Goal: Use online tool/utility: Utilize a website feature to perform a specific function

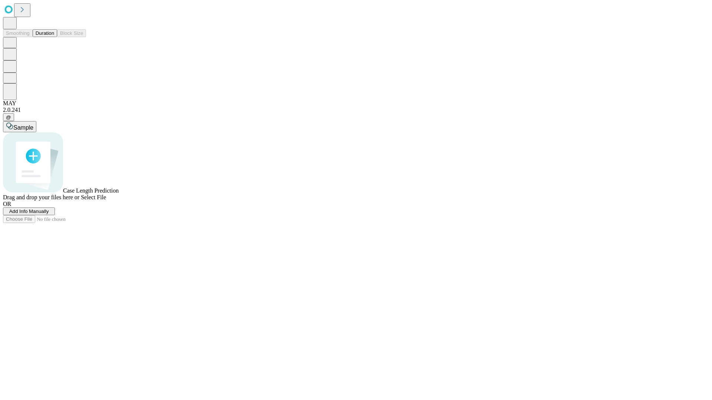
click at [54, 37] on button "Duration" at bounding box center [45, 33] width 24 height 8
click at [49, 214] on span "Add Info Manually" at bounding box center [29, 212] width 40 height 6
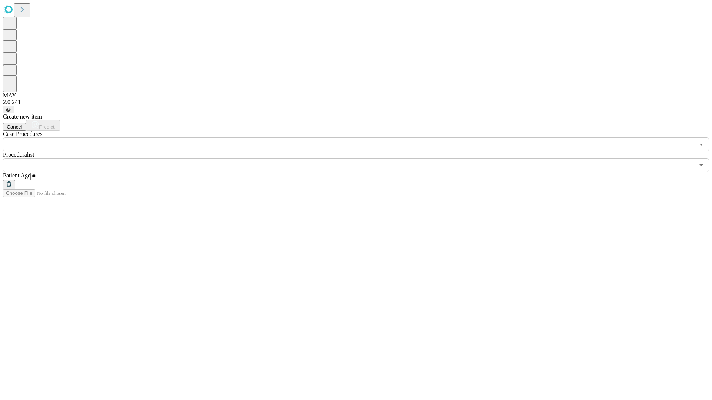
type input "**"
click at [361, 158] on input "text" at bounding box center [348, 165] width 691 height 14
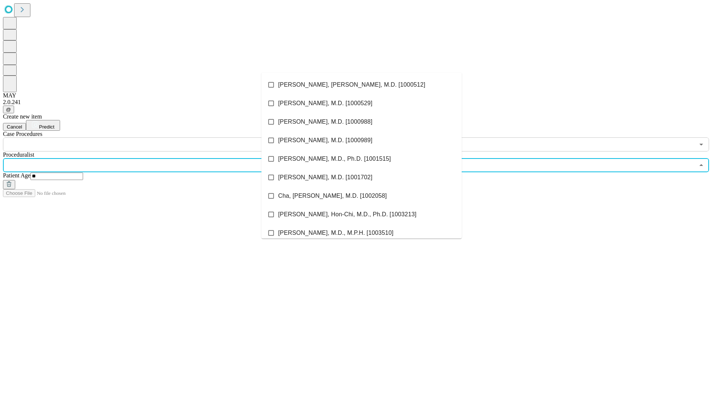
click at [361, 85] on li "[PERSON_NAME], [PERSON_NAME], M.D. [1000512]" at bounding box center [361, 85] width 200 height 19
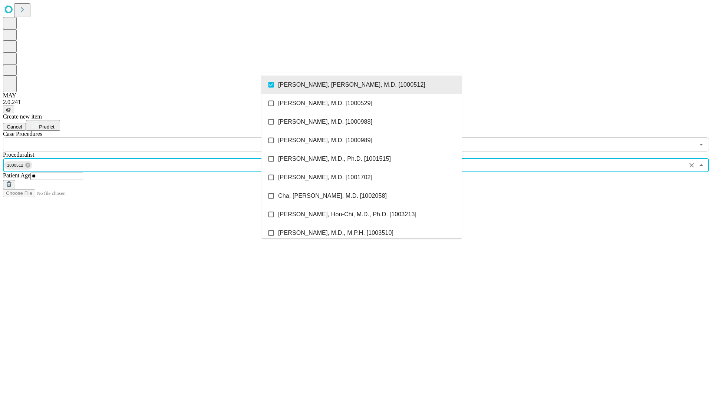
click at [156, 137] on input "text" at bounding box center [348, 144] width 691 height 14
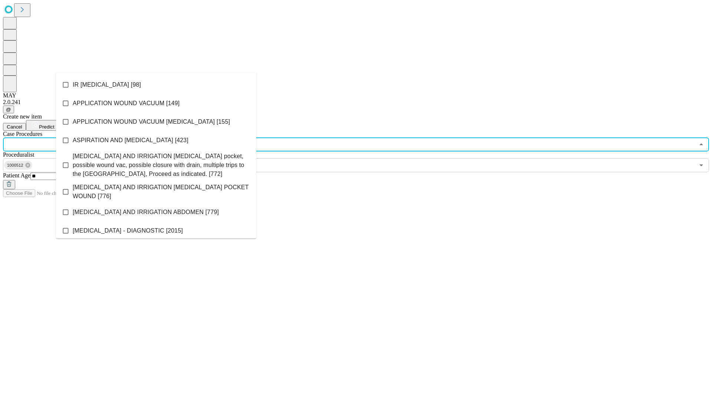
click at [156, 85] on li "IR [MEDICAL_DATA] [98]" at bounding box center [156, 85] width 200 height 19
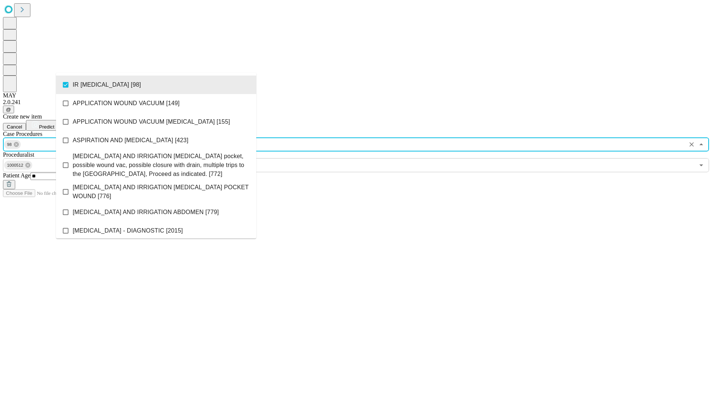
click at [54, 124] on span "Predict" at bounding box center [46, 127] width 15 height 6
